Goal: Find specific page/section: Find specific page/section

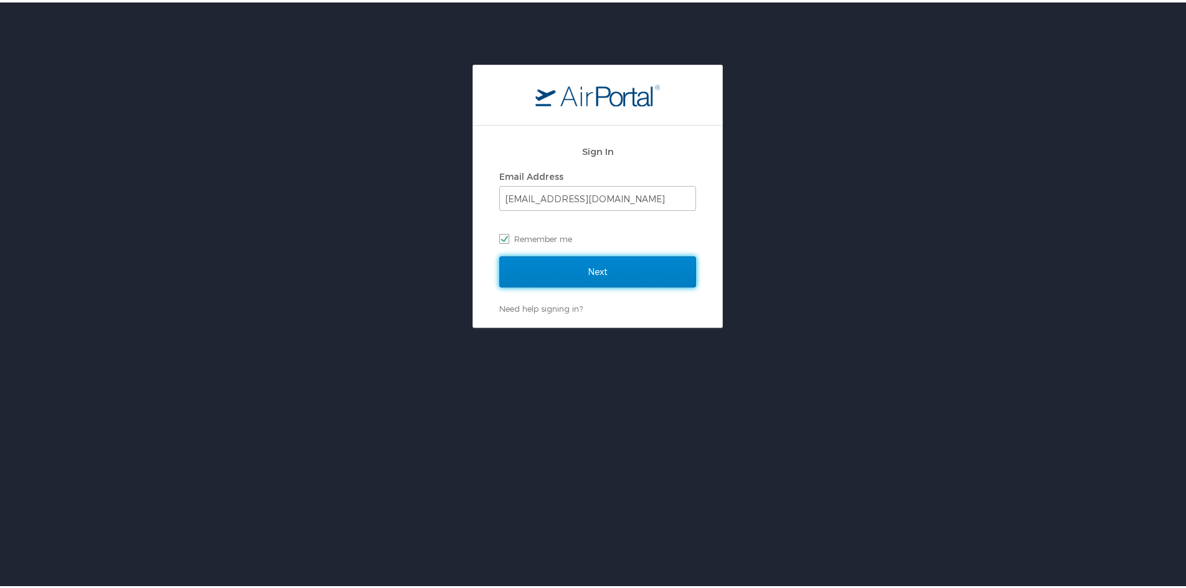
click at [603, 276] on input "Next" at bounding box center [597, 269] width 197 height 31
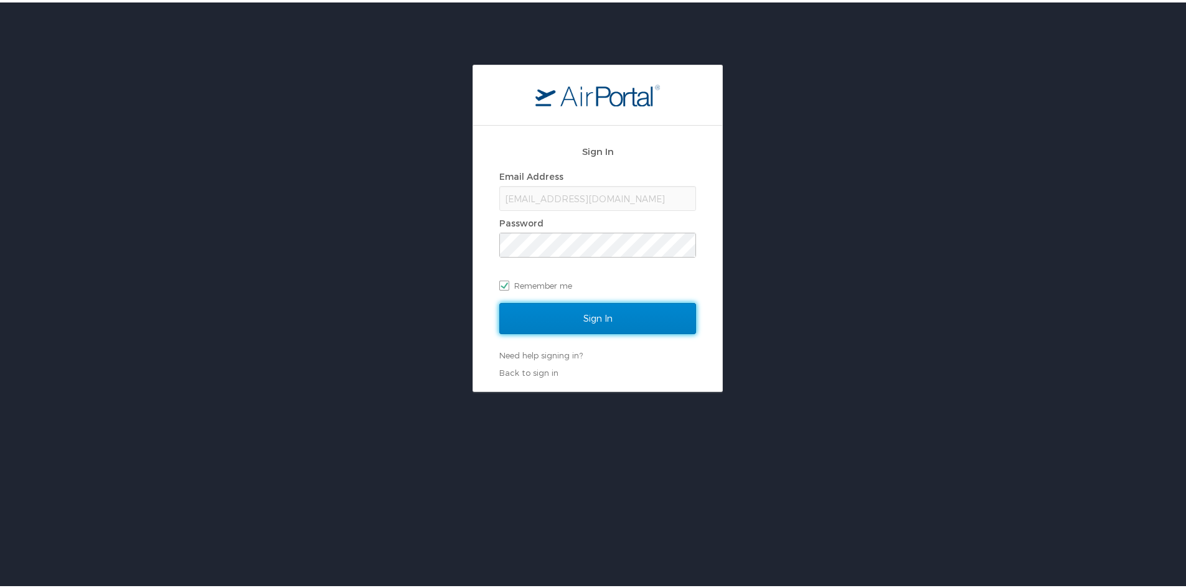
click at [586, 306] on input "Sign In" at bounding box center [597, 316] width 197 height 31
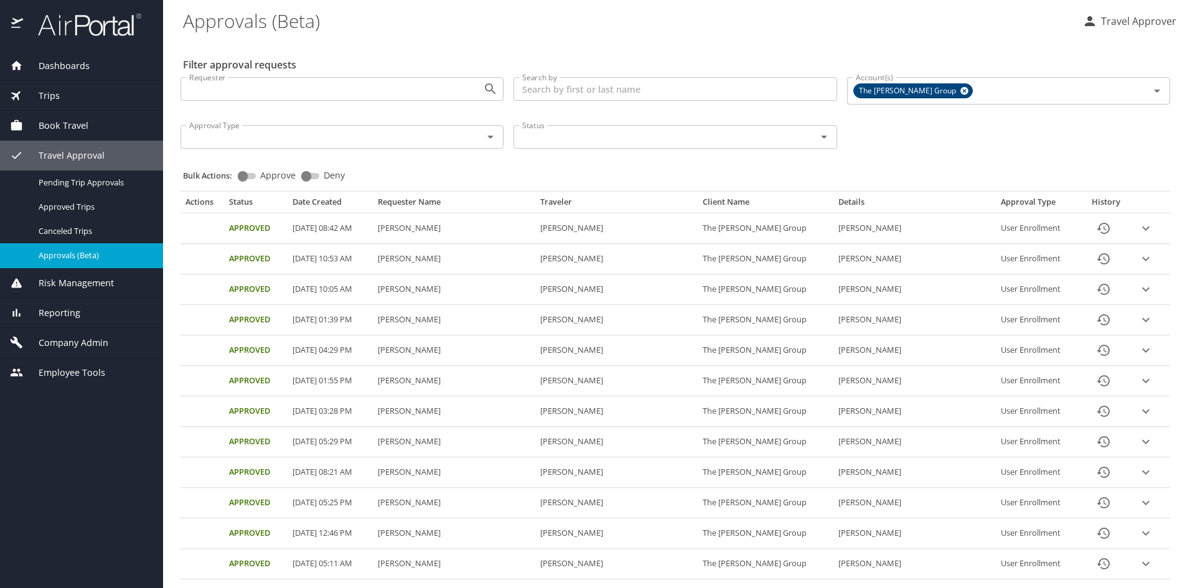
click at [84, 276] on span "Risk Management" at bounding box center [68, 283] width 91 height 14
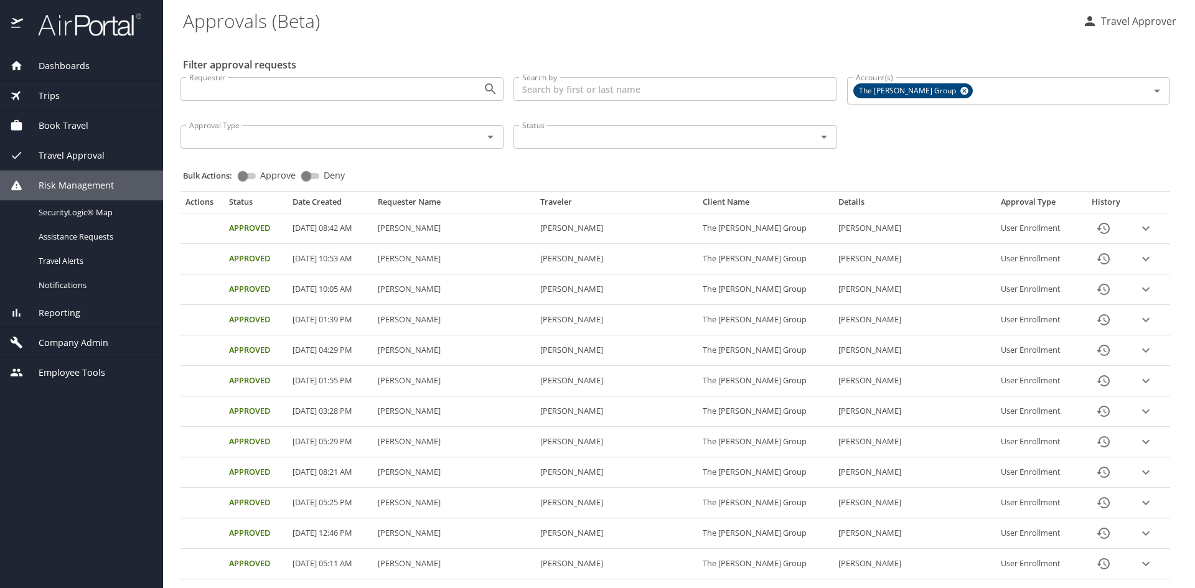
click at [86, 319] on div "Reporting" at bounding box center [81, 313] width 143 height 14
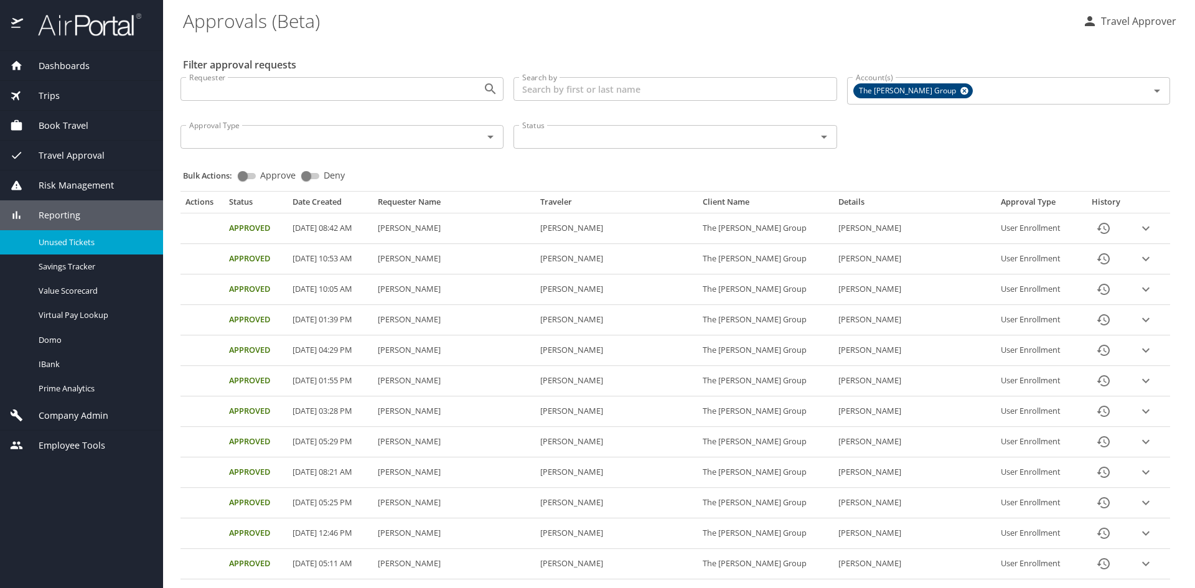
click at [81, 240] on span "Unused Tickets" at bounding box center [94, 243] width 110 height 12
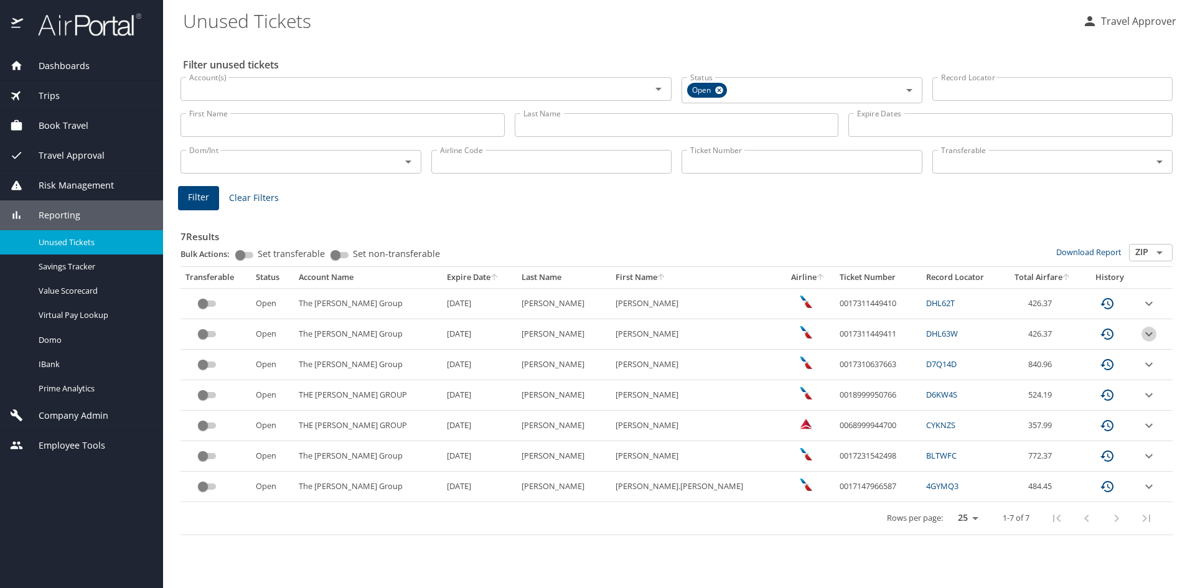
click at [1145, 330] on icon "expand row" at bounding box center [1149, 334] width 15 height 15
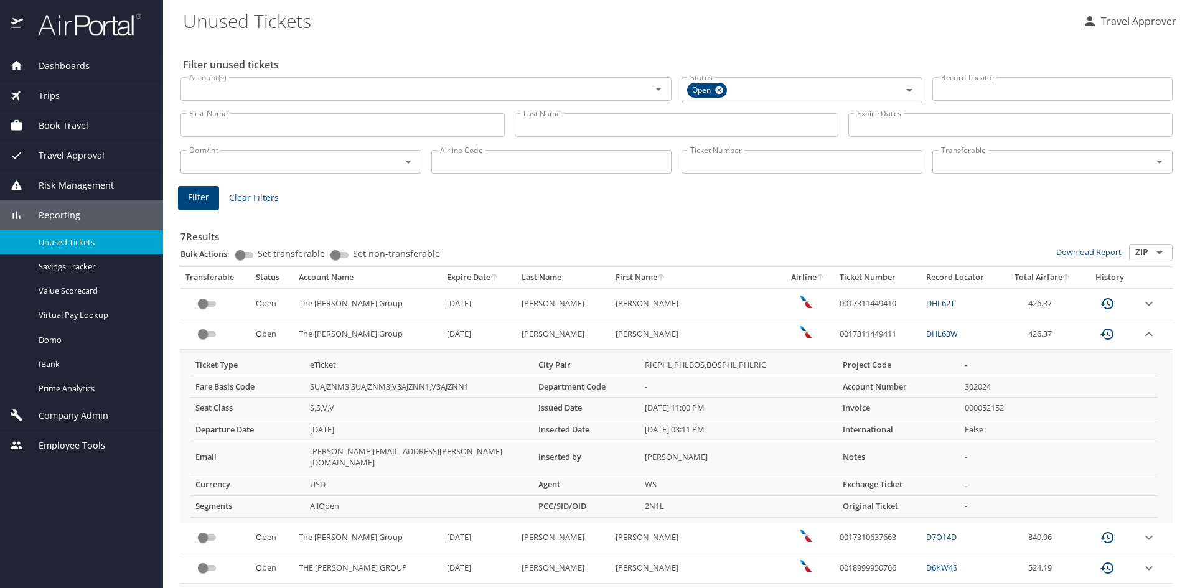
click at [926, 331] on link "DHL63W" at bounding box center [942, 333] width 32 height 11
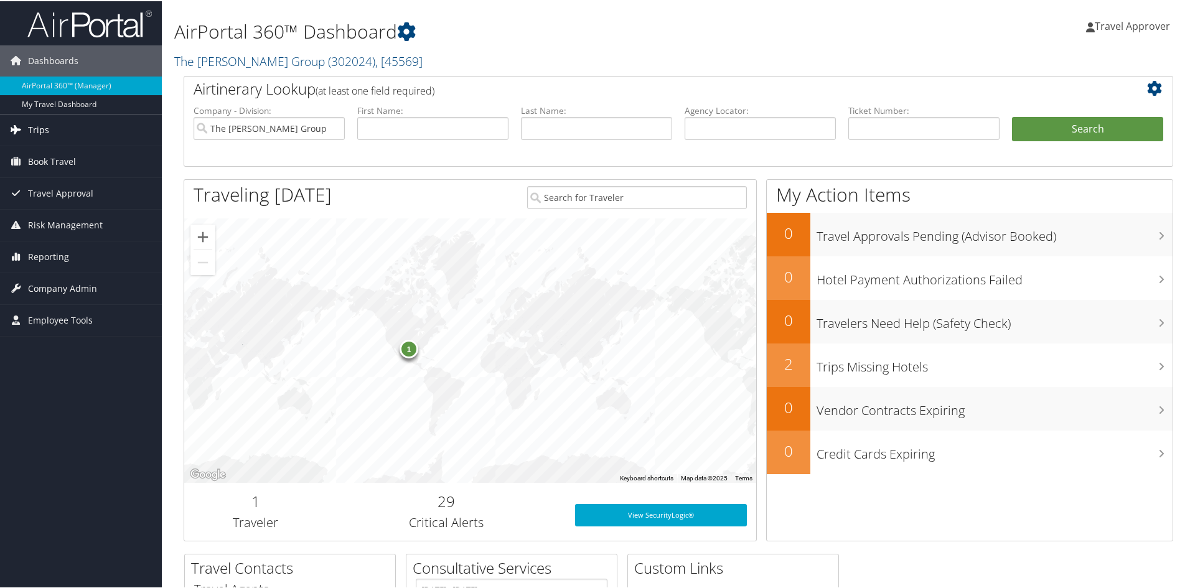
click at [60, 128] on link "Trips" at bounding box center [81, 128] width 162 height 31
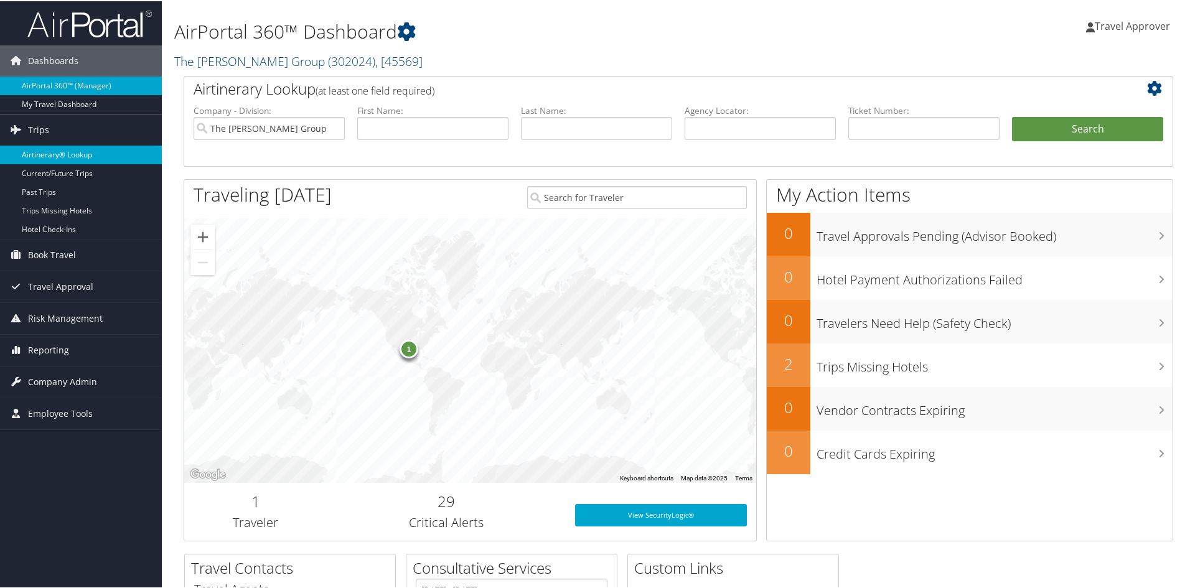
click at [85, 153] on link "Airtinerary® Lookup" at bounding box center [81, 153] width 162 height 19
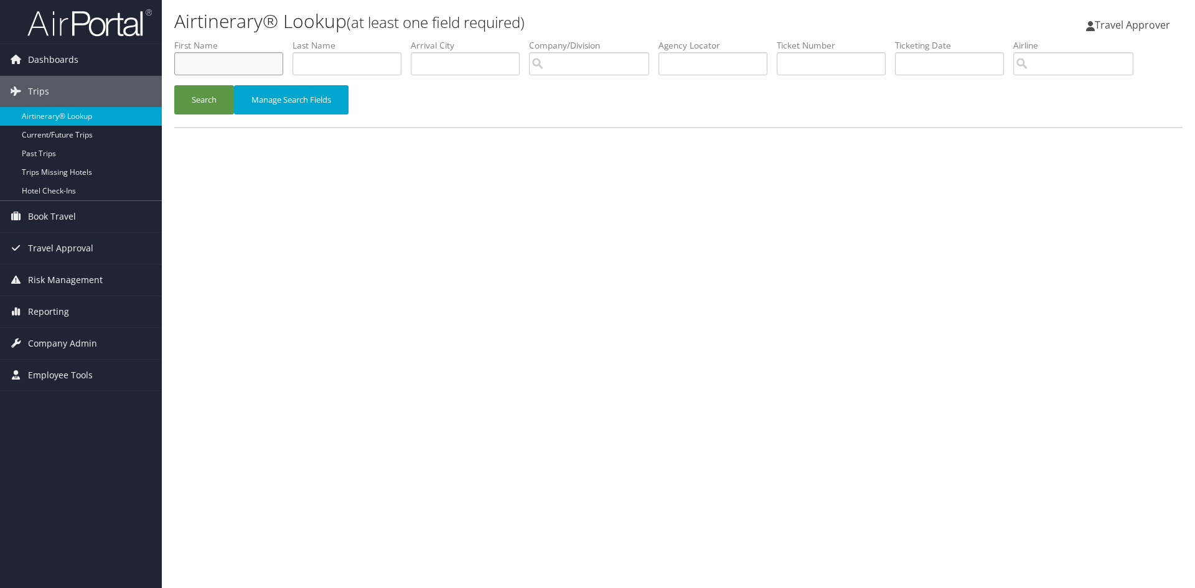
click at [222, 60] on input "text" at bounding box center [228, 63] width 109 height 23
type input "vincent"
click at [212, 103] on button "Search" at bounding box center [204, 99] width 60 height 29
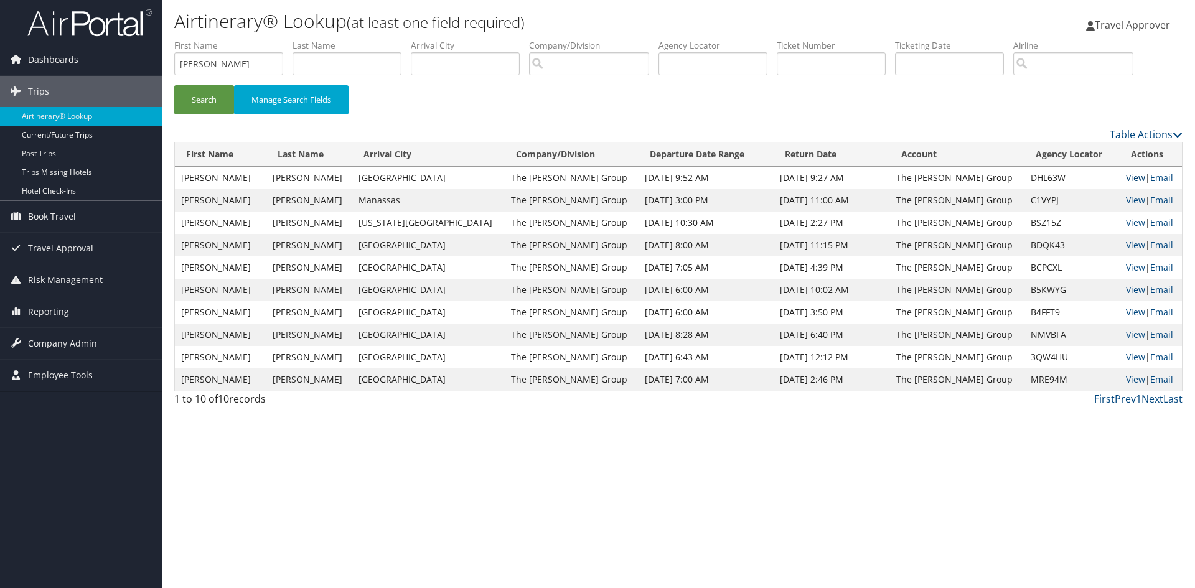
click at [1126, 176] on link "View" at bounding box center [1135, 178] width 19 height 12
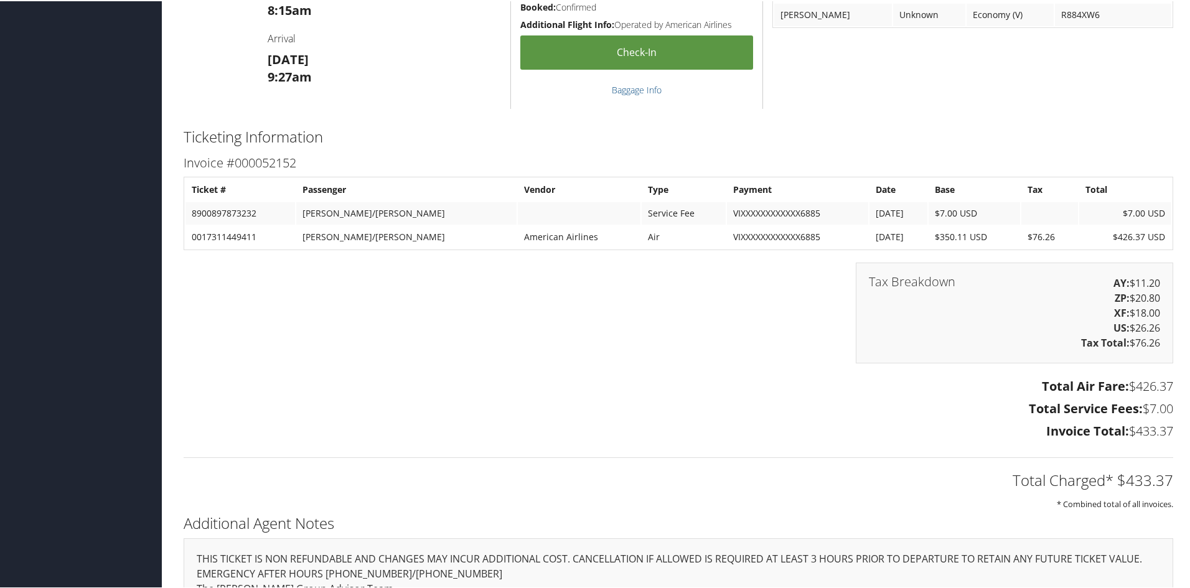
scroll to position [1556, 0]
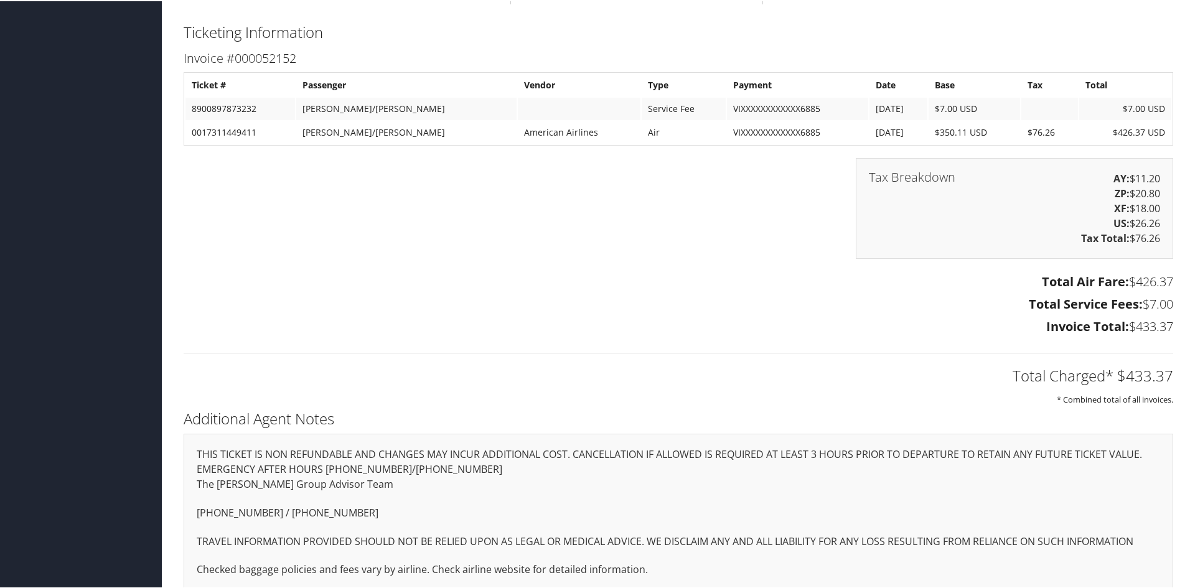
click at [230, 128] on td "0017311449411" at bounding box center [240, 131] width 110 height 22
click at [230, 129] on td "0017311449411" at bounding box center [240, 131] width 110 height 22
copy td "0017311449411"
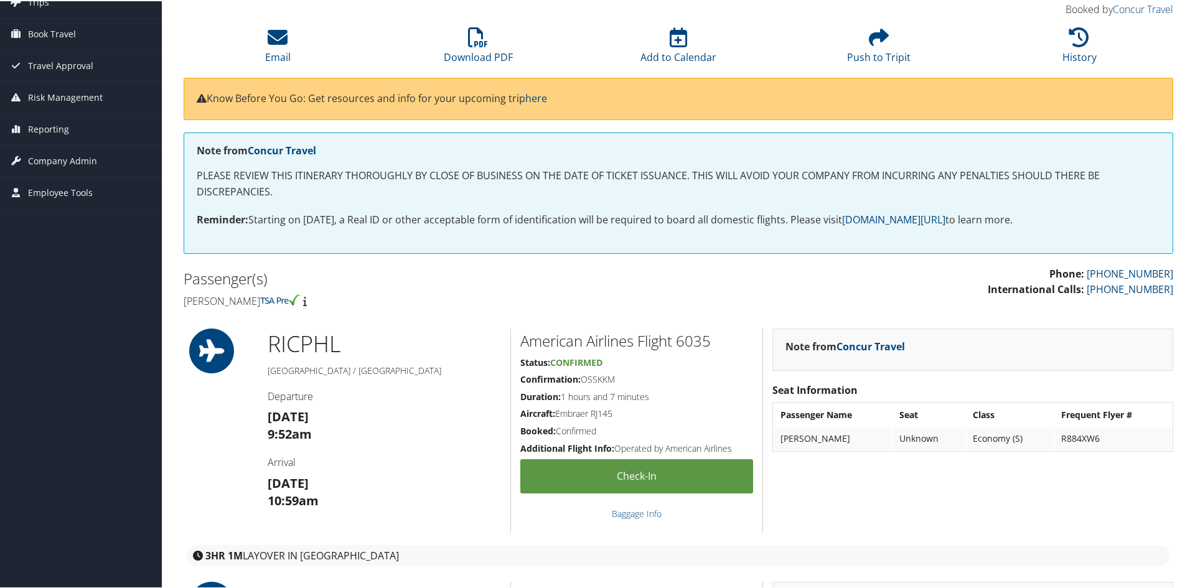
scroll to position [0, 0]
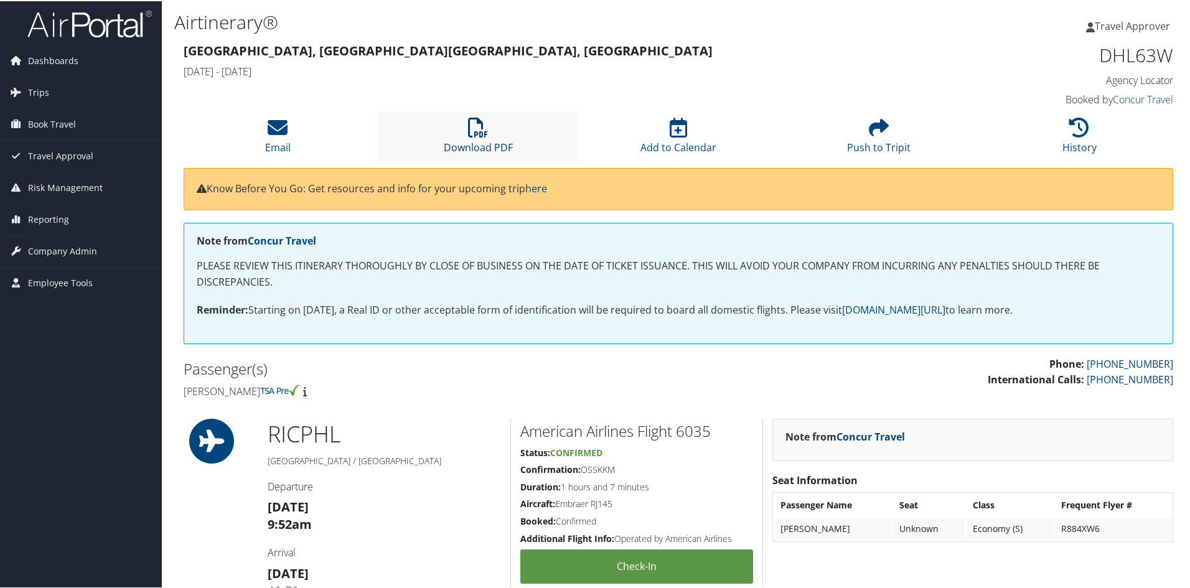
drag, startPoint x: 477, startPoint y: 140, endPoint x: 472, endPoint y: 137, distance: 6.4
click at [477, 140] on link "Download PDF" at bounding box center [478, 138] width 69 height 30
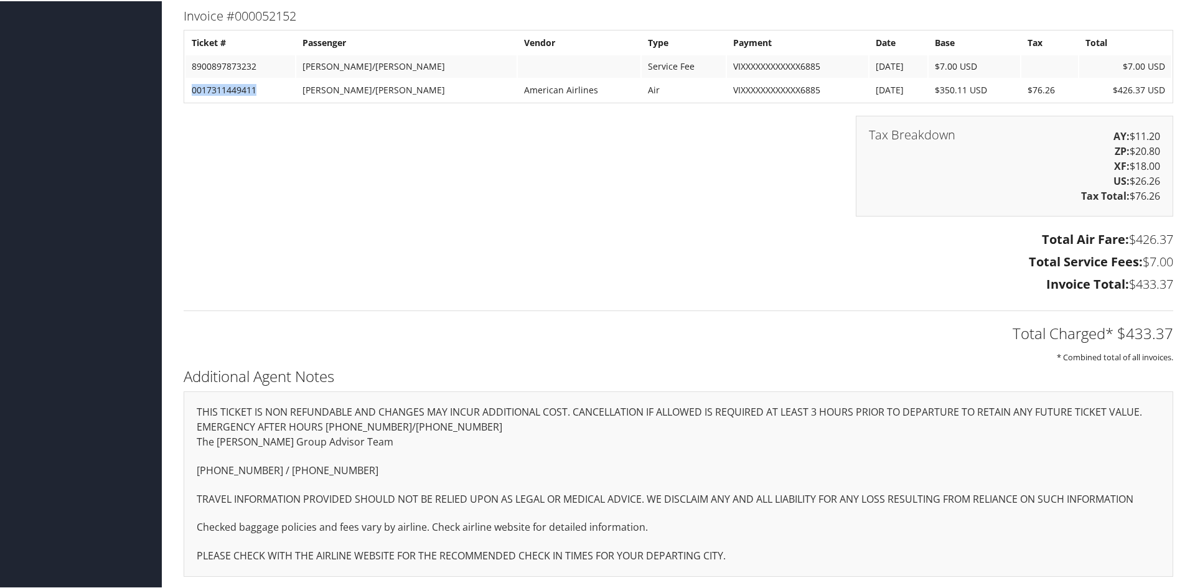
scroll to position [1474, 0]
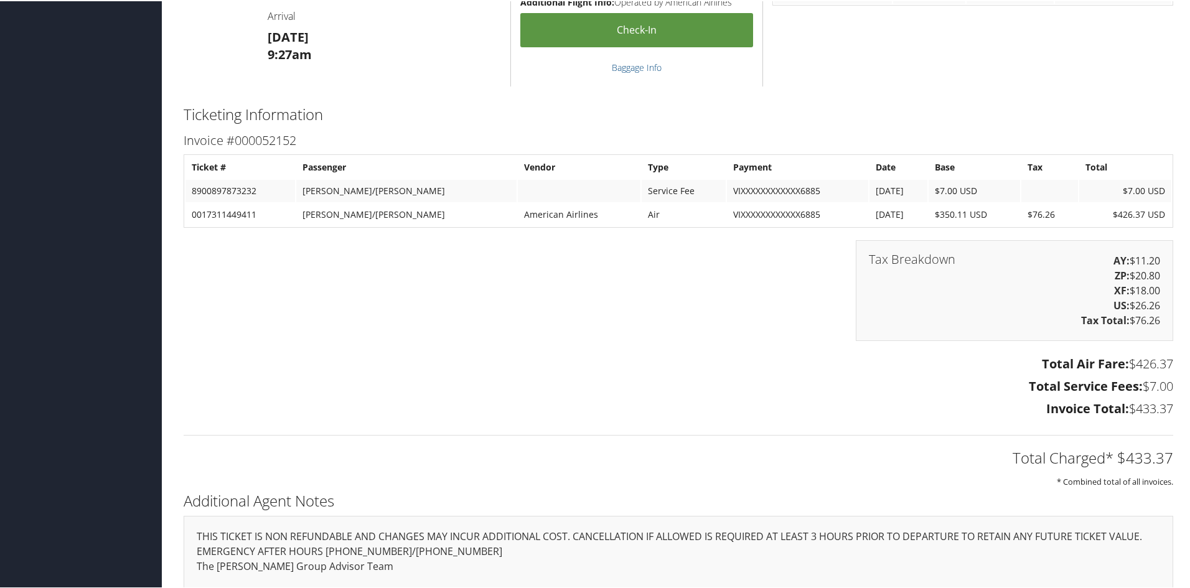
click at [218, 189] on td "8900897873232" at bounding box center [240, 190] width 110 height 22
copy td "8900897873232"
